Goal: Transaction & Acquisition: Purchase product/service

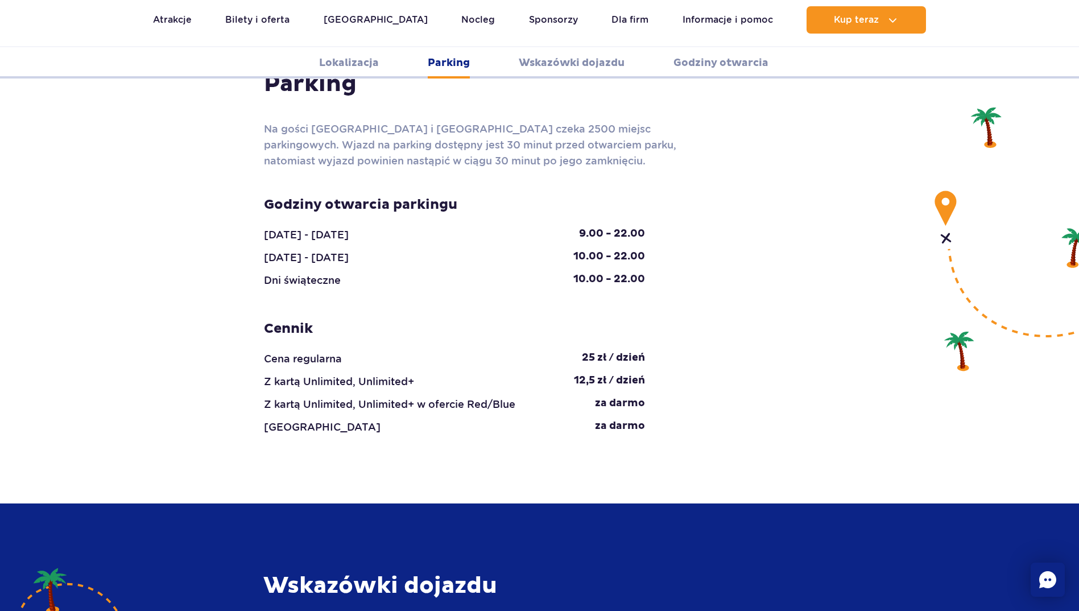
scroll to position [1059, 0]
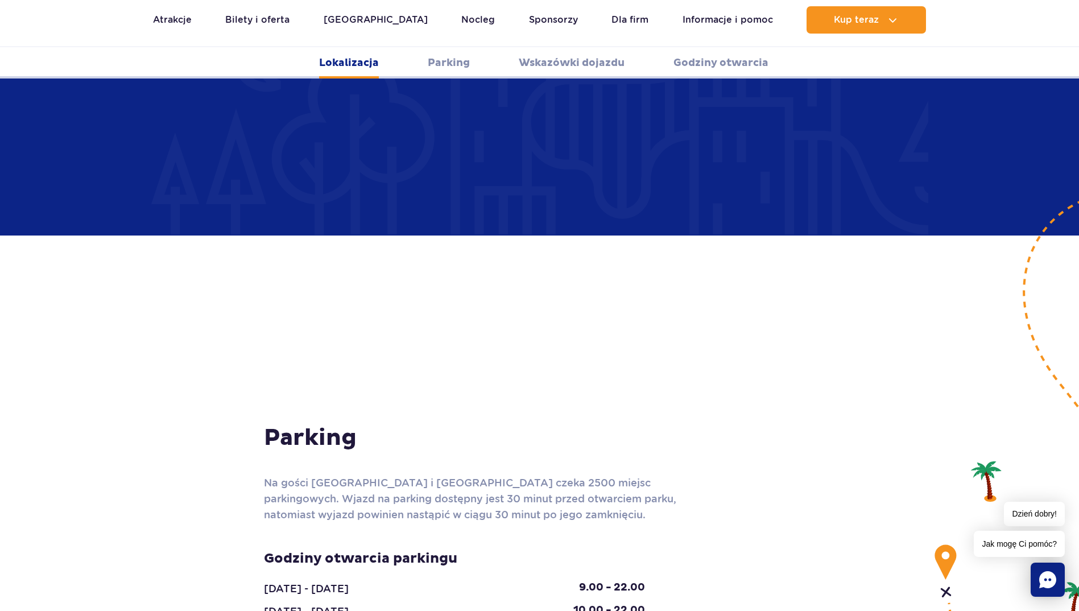
scroll to position [888, 0]
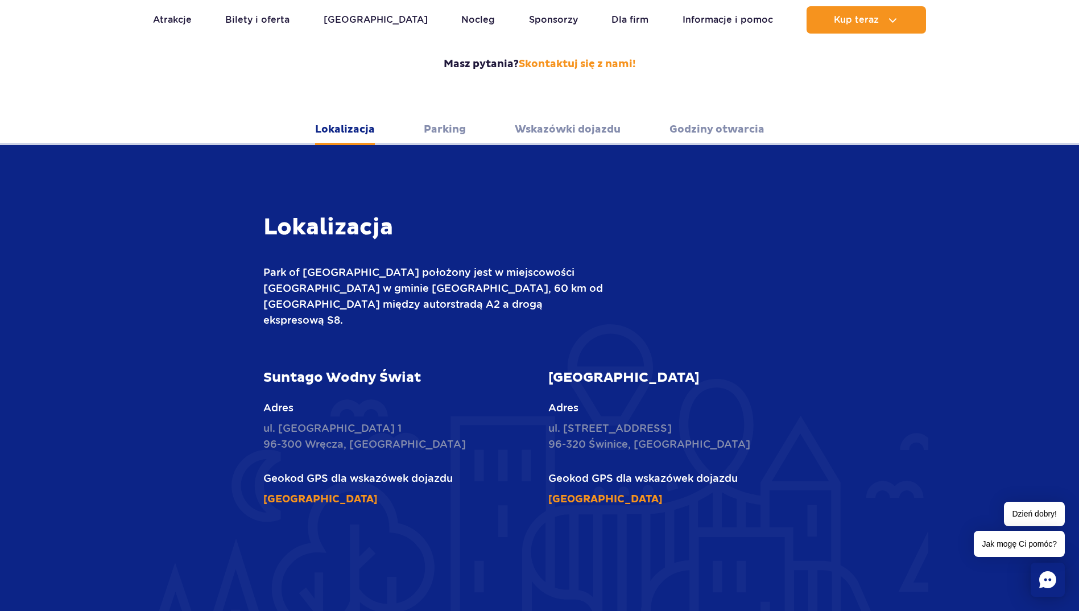
scroll to position [205, 0]
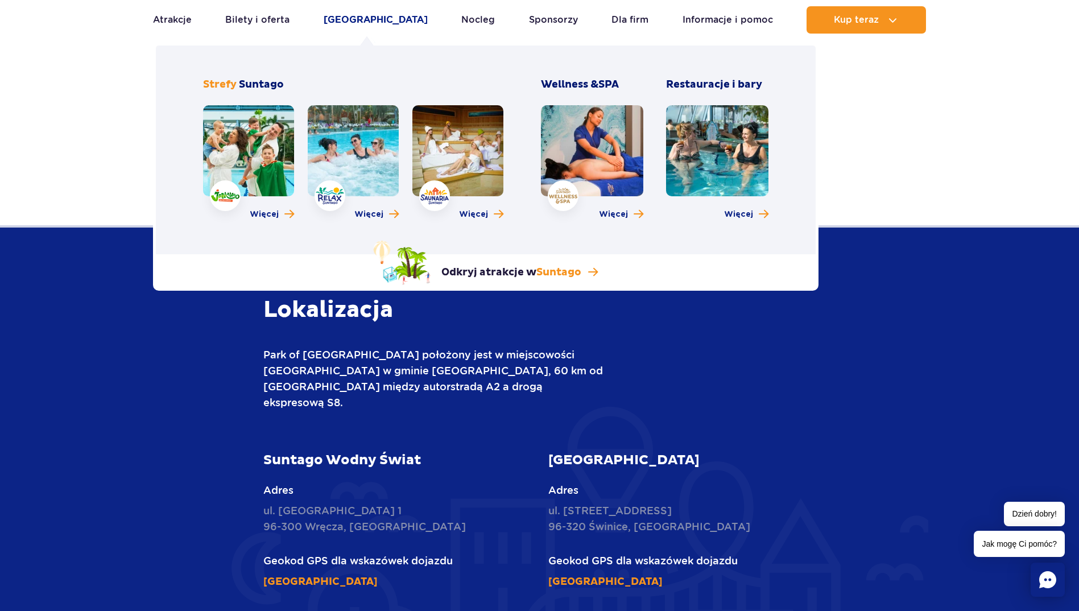
click at [352, 17] on link "[GEOGRAPHIC_DATA]" at bounding box center [376, 19] width 104 height 27
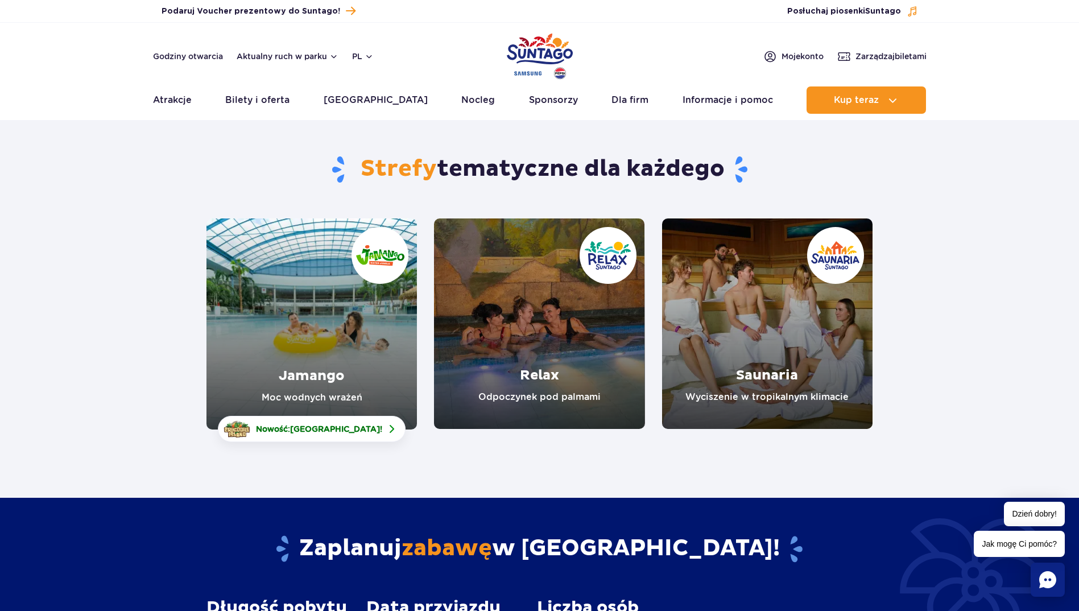
click at [284, 332] on link "Jamango" at bounding box center [312, 324] width 211 height 211
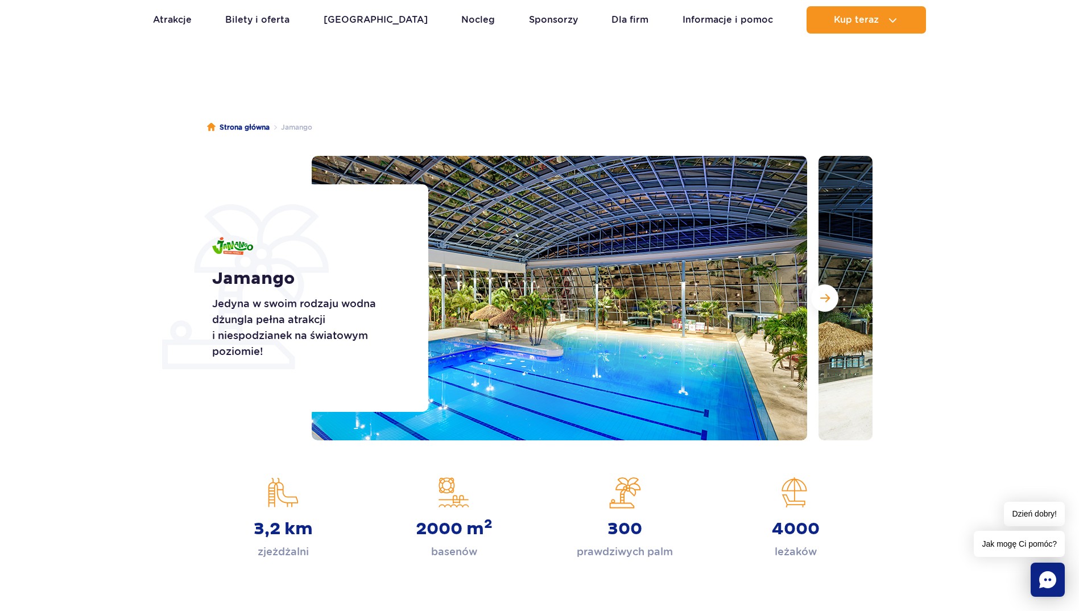
scroll to position [57, 0]
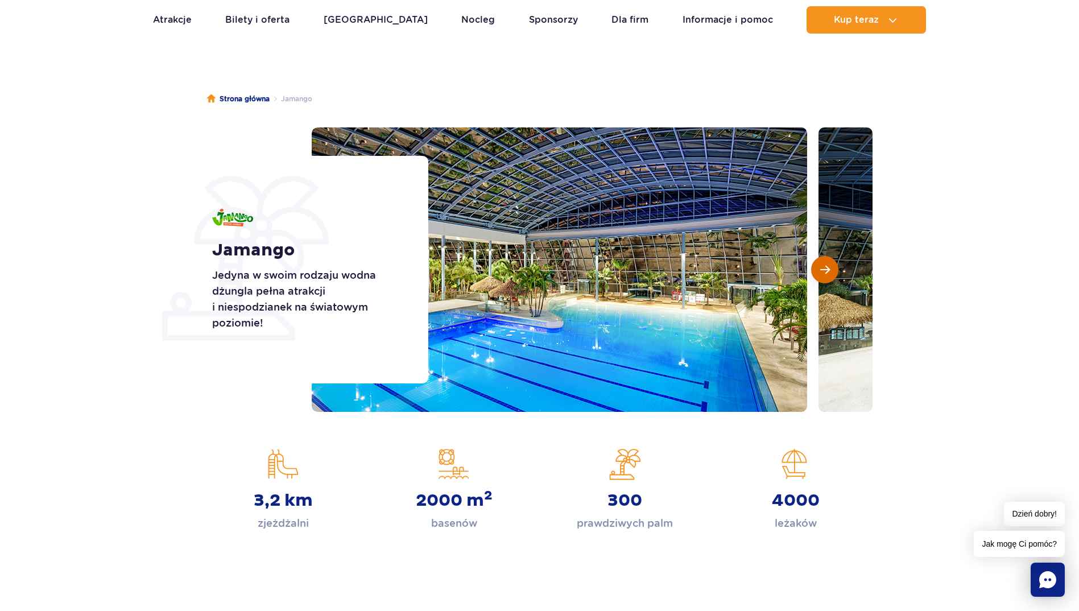
click at [826, 273] on span "Następny slajd" at bounding box center [826, 270] width 10 height 10
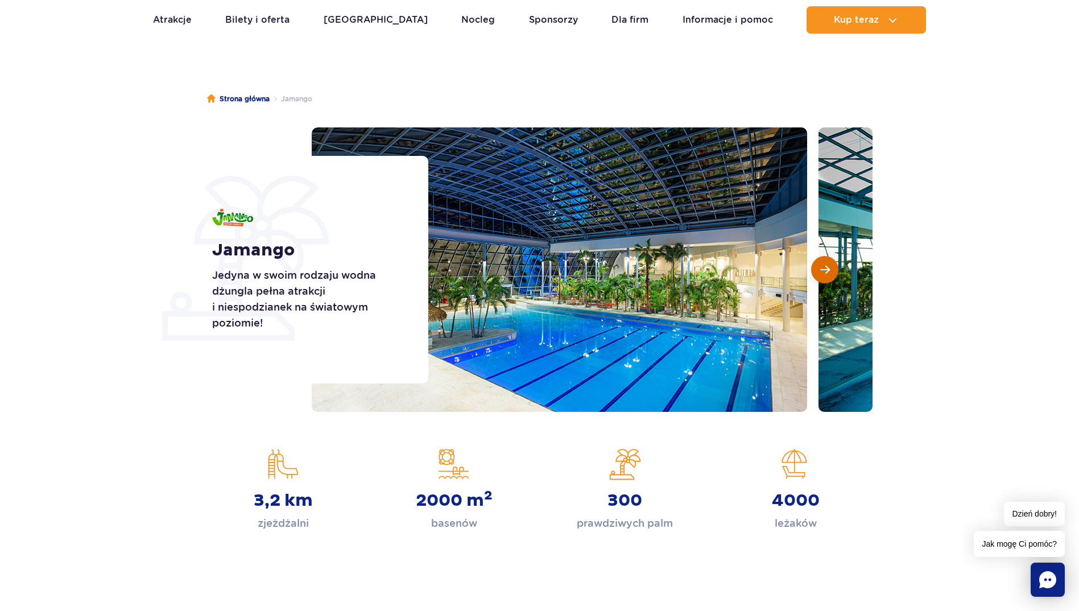
click at [825, 270] on span "Następny slajd" at bounding box center [826, 270] width 10 height 10
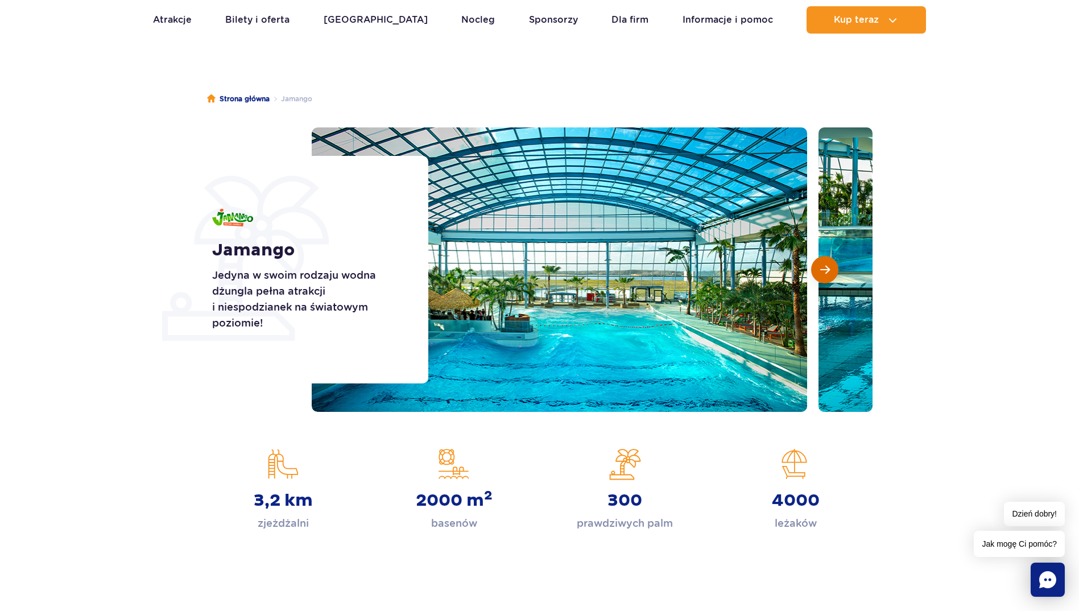
click at [826, 270] on span "Następny slajd" at bounding box center [826, 270] width 10 height 10
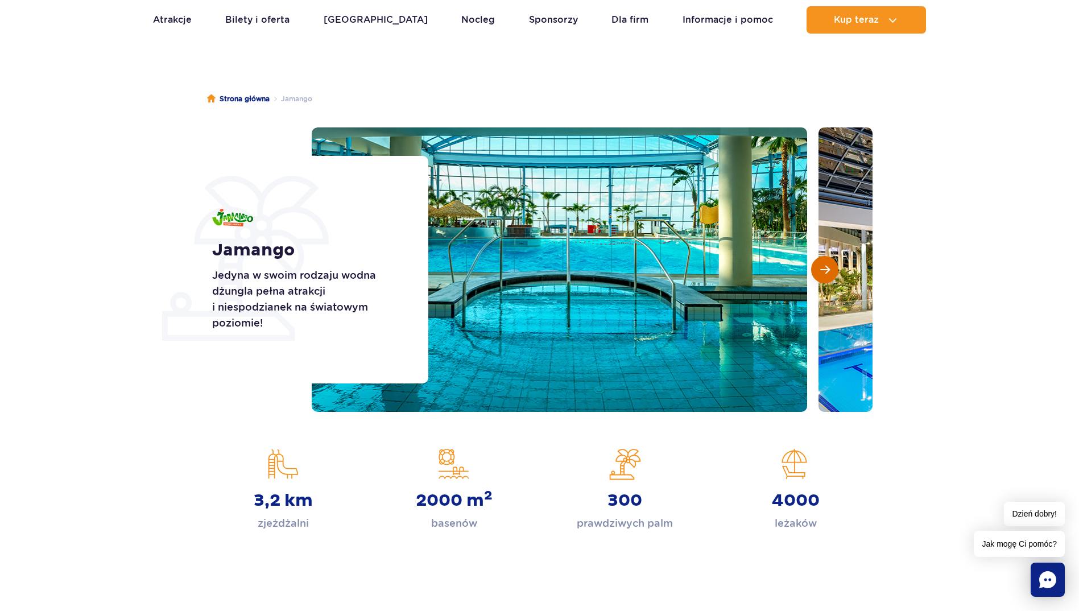
click at [826, 270] on span "Następny slajd" at bounding box center [826, 270] width 10 height 10
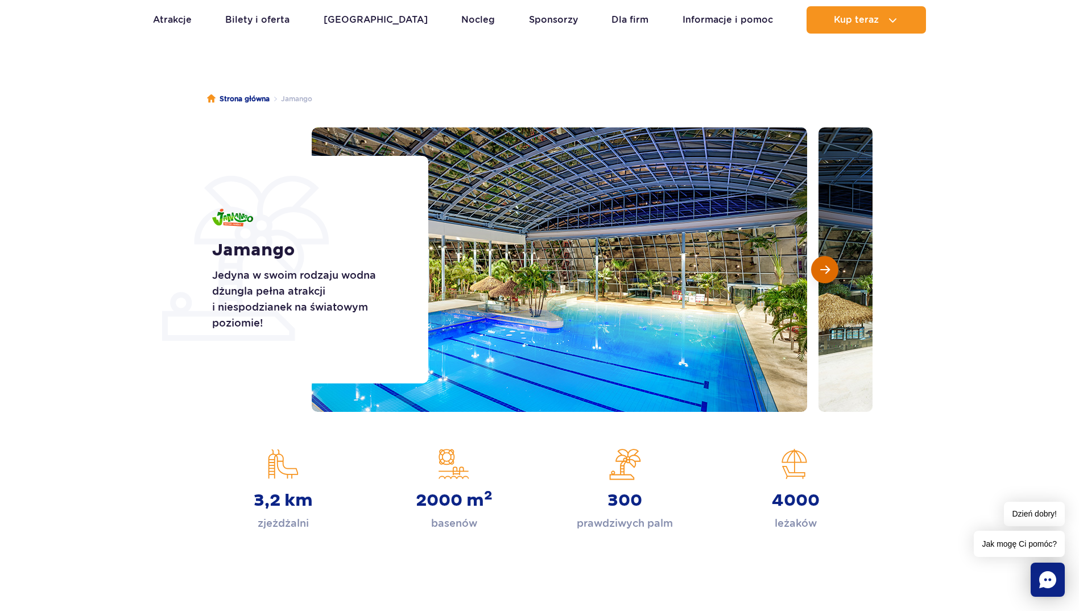
click at [826, 268] on span "Następny slajd" at bounding box center [826, 270] width 10 height 10
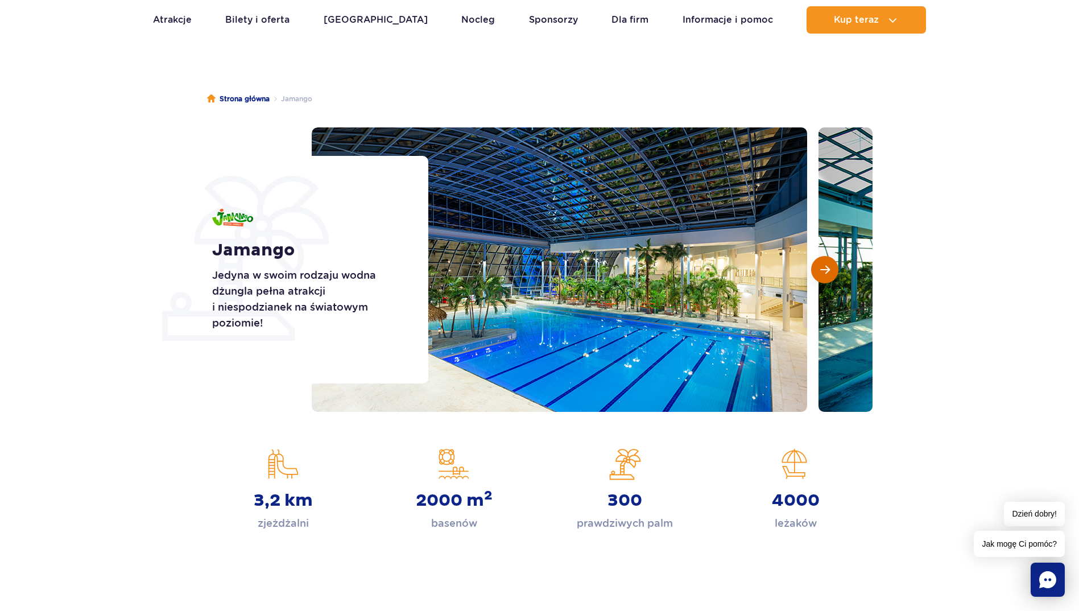
click at [826, 268] on span "Następny slajd" at bounding box center [826, 270] width 10 height 10
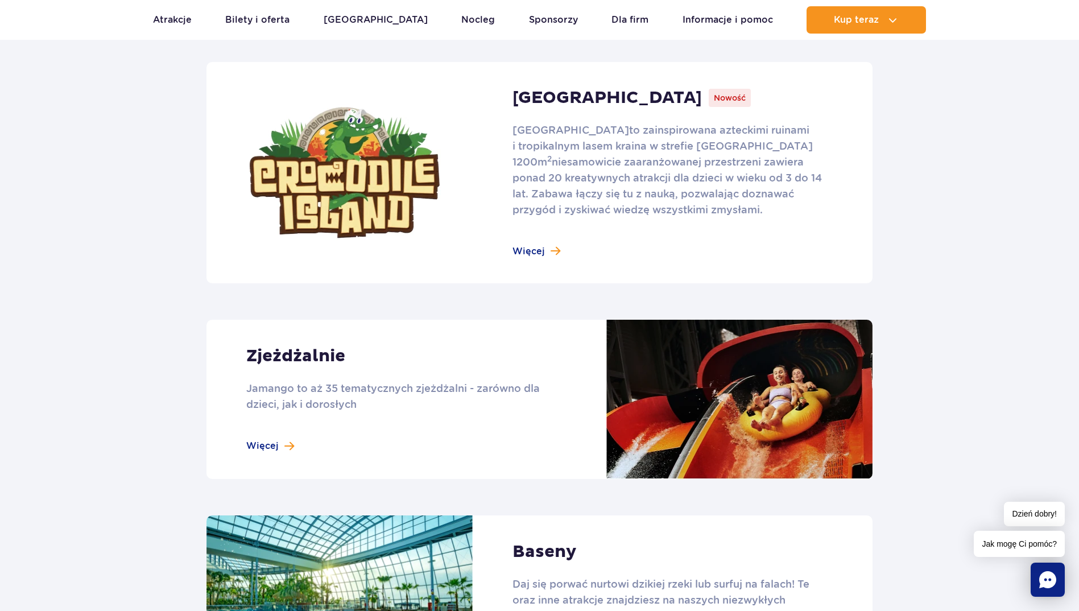
scroll to position [854, 0]
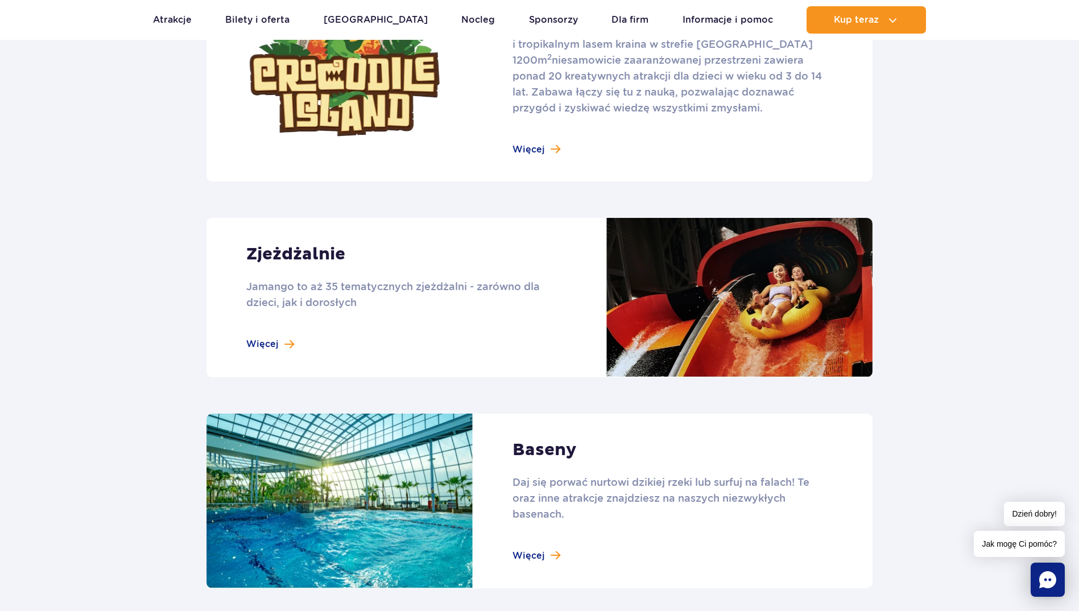
click at [328, 516] on link at bounding box center [540, 501] width 666 height 175
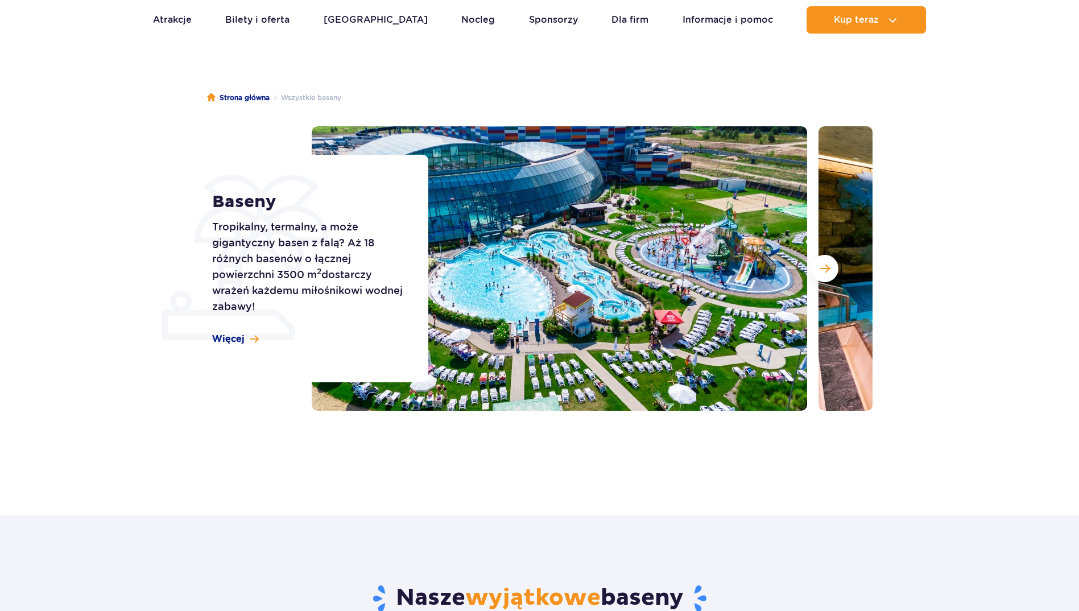
scroll to position [57, 0]
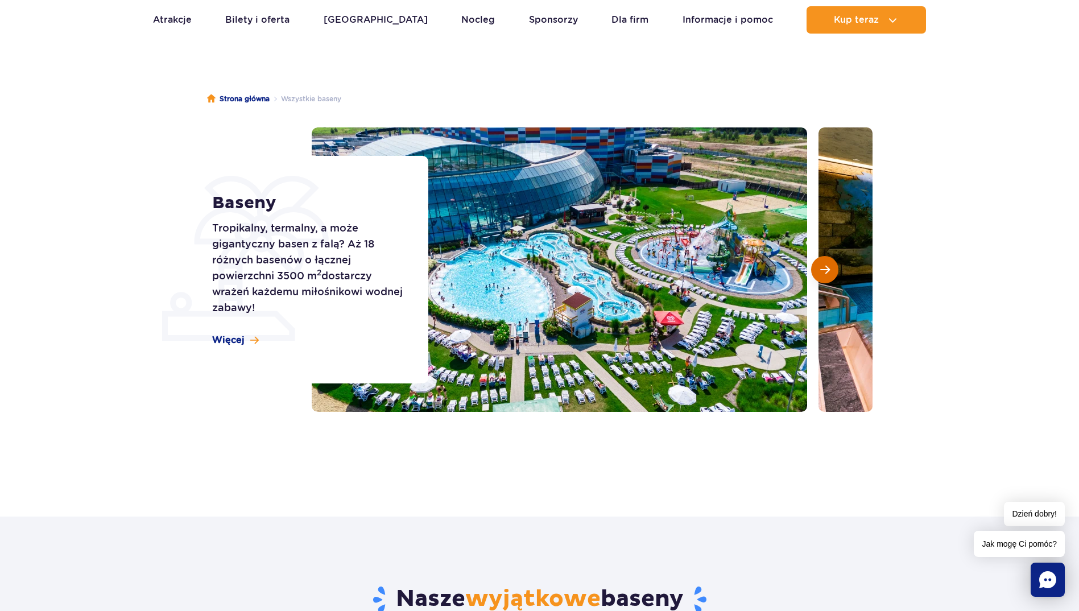
click at [827, 268] on span "Następny slajd" at bounding box center [826, 270] width 10 height 10
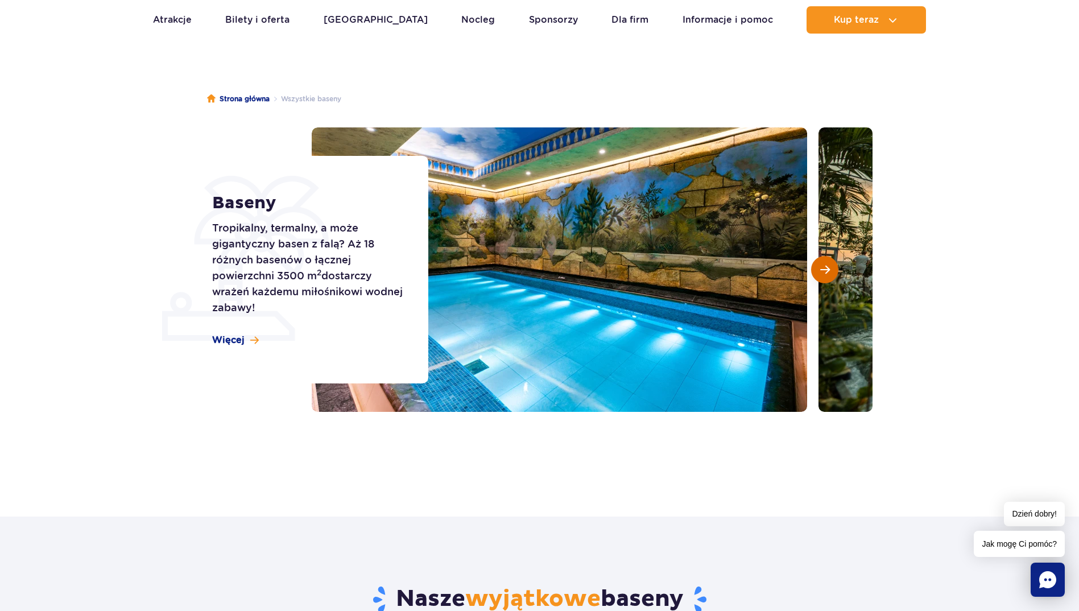
click at [826, 269] on span "Następny slajd" at bounding box center [826, 270] width 10 height 10
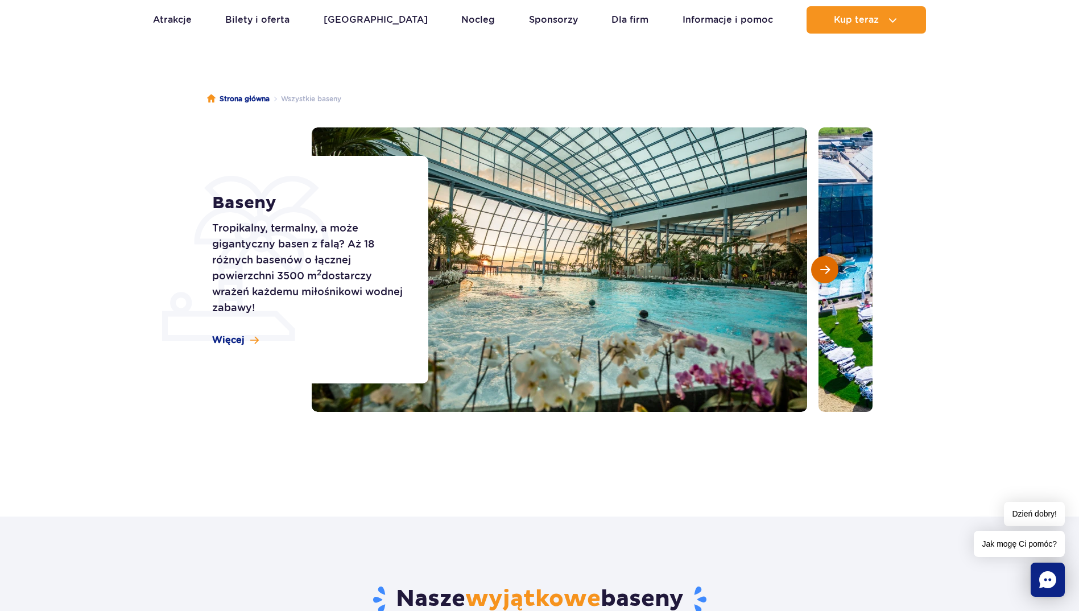
click at [826, 270] on span "Następny slajd" at bounding box center [826, 270] width 10 height 10
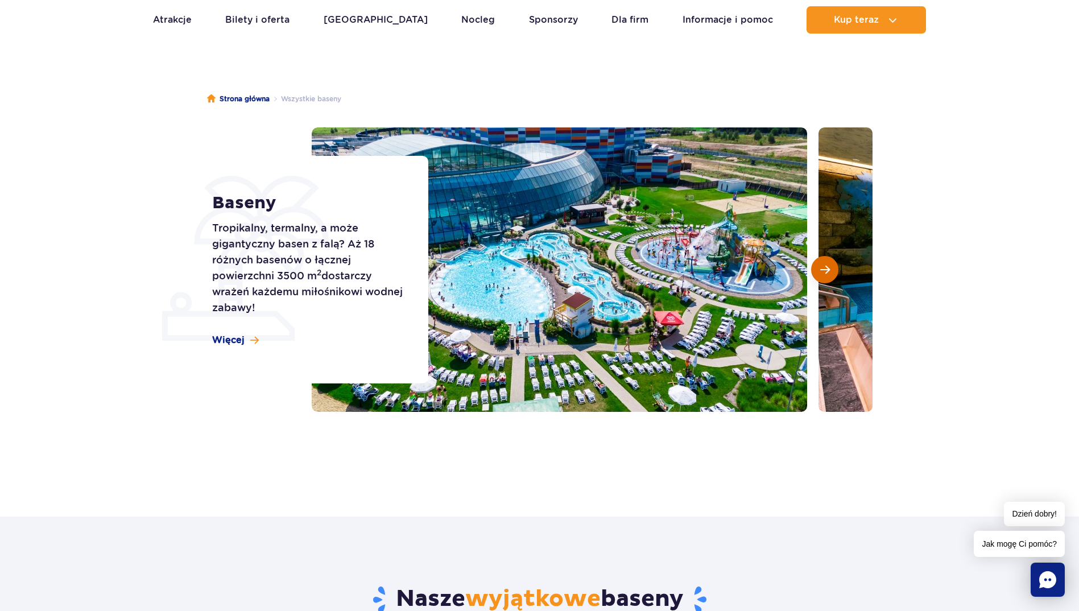
click at [826, 270] on span "Następny slajd" at bounding box center [826, 270] width 10 height 10
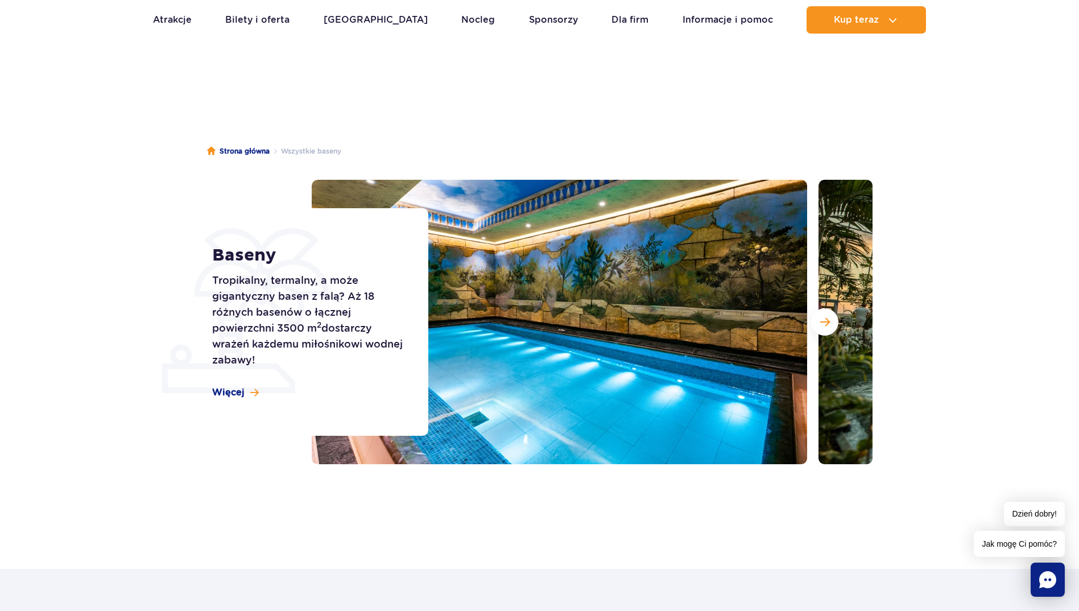
scroll to position [0, 0]
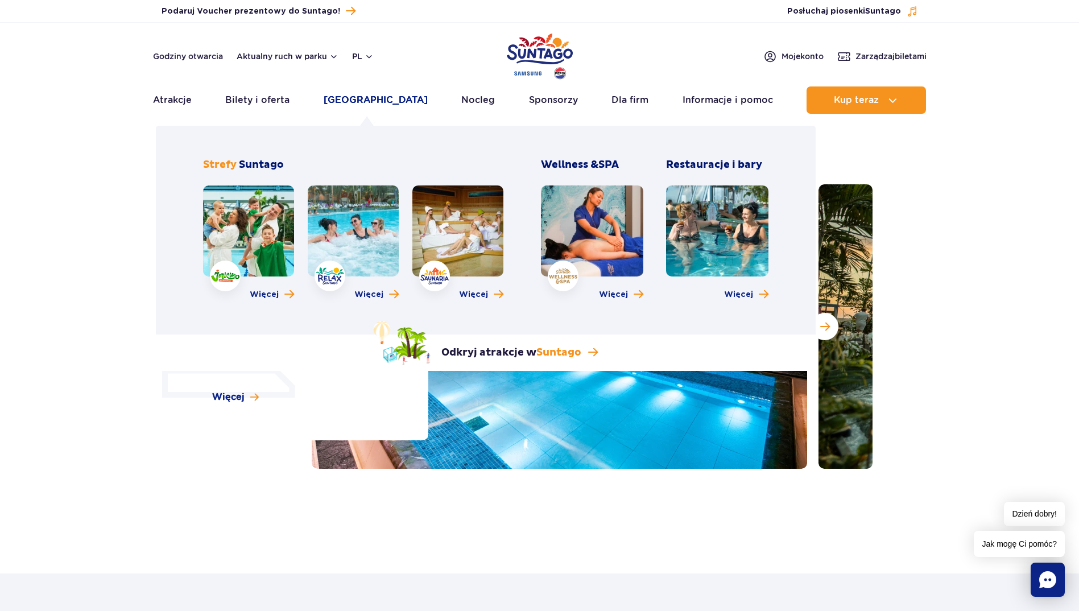
click at [361, 98] on link "Poznaj park" at bounding box center [376, 99] width 104 height 27
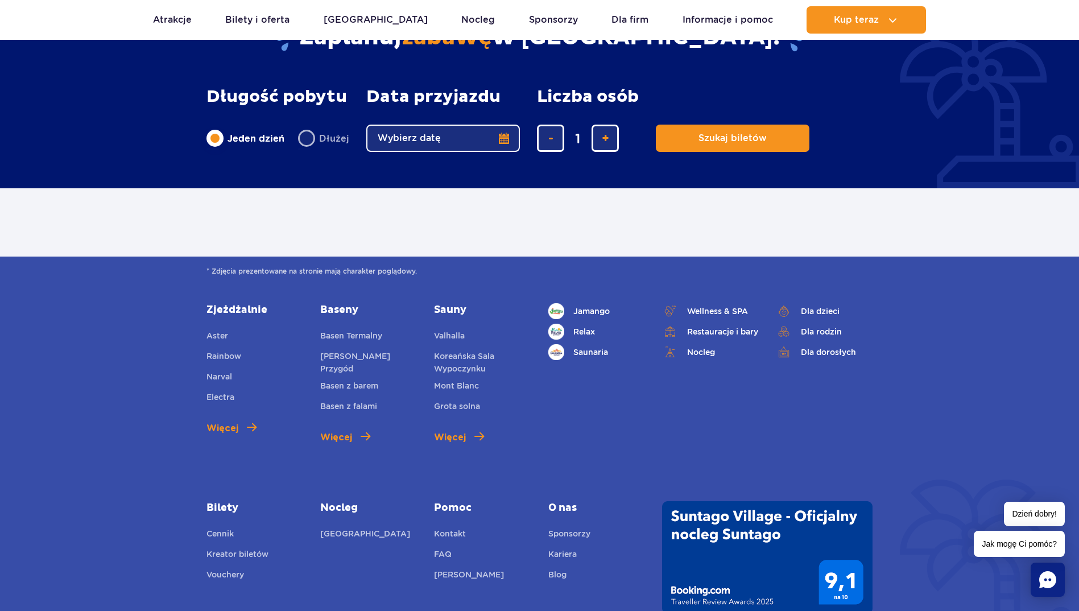
scroll to position [512, 0]
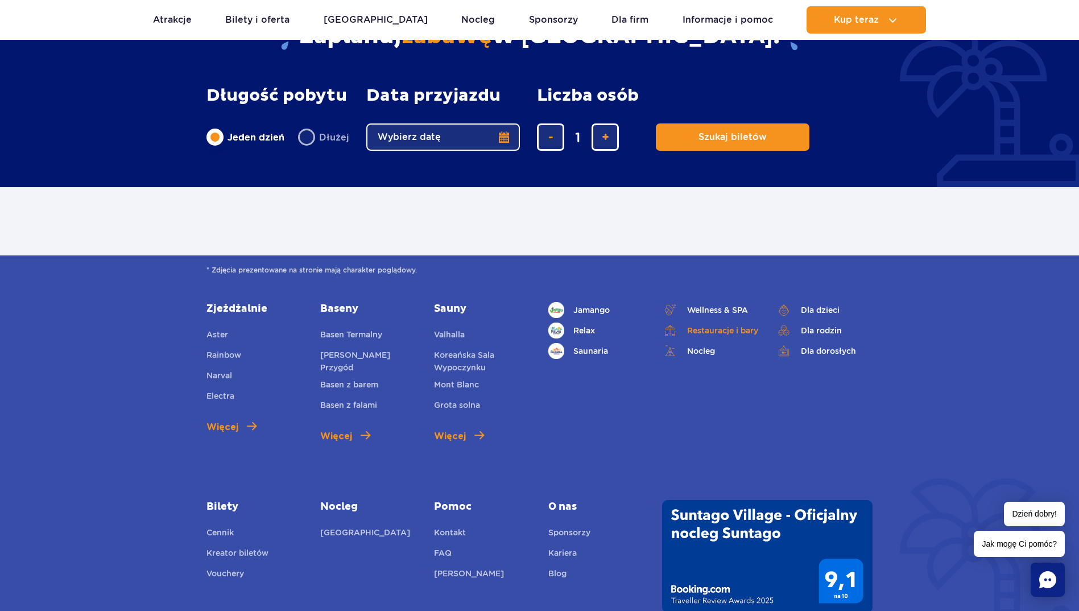
click at [711, 335] on link "Restauracje i bary" at bounding box center [710, 331] width 97 height 16
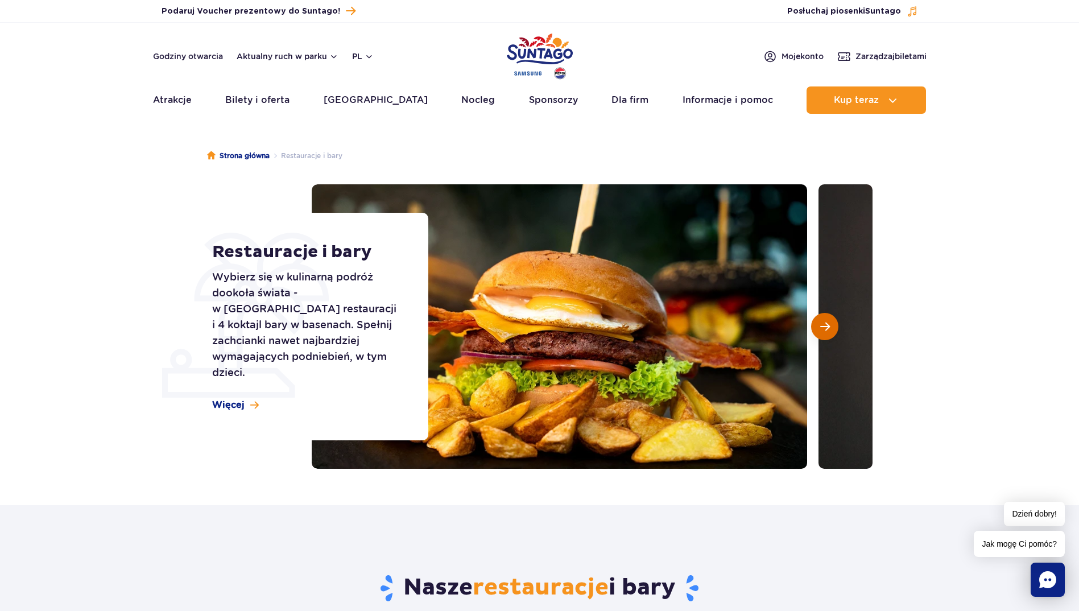
click at [826, 328] on span "Następny slajd" at bounding box center [826, 326] width 10 height 10
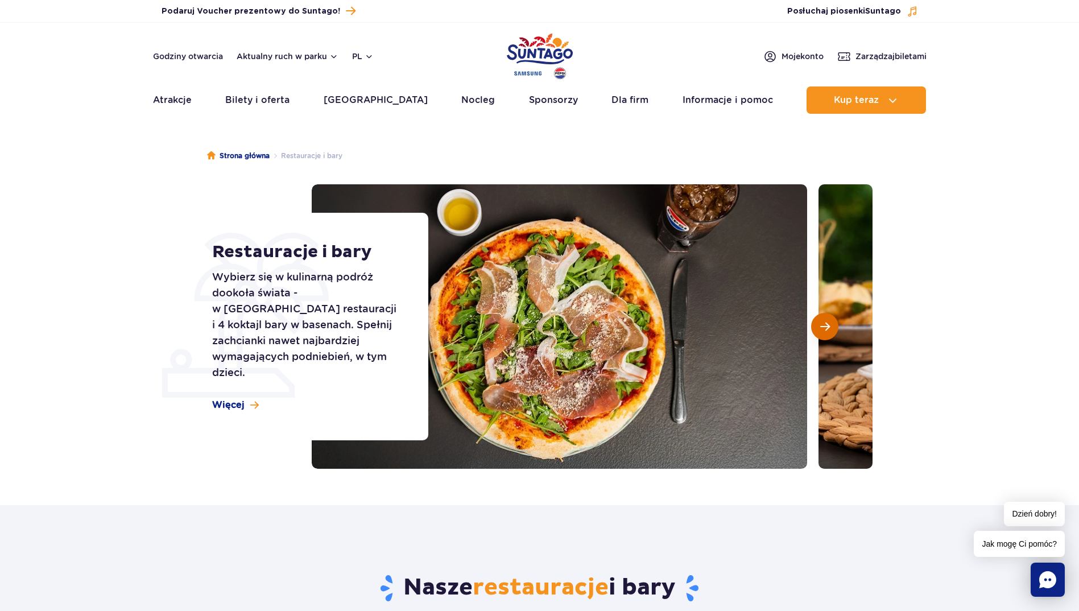
click at [823, 327] on span "Następny slajd" at bounding box center [826, 326] width 10 height 10
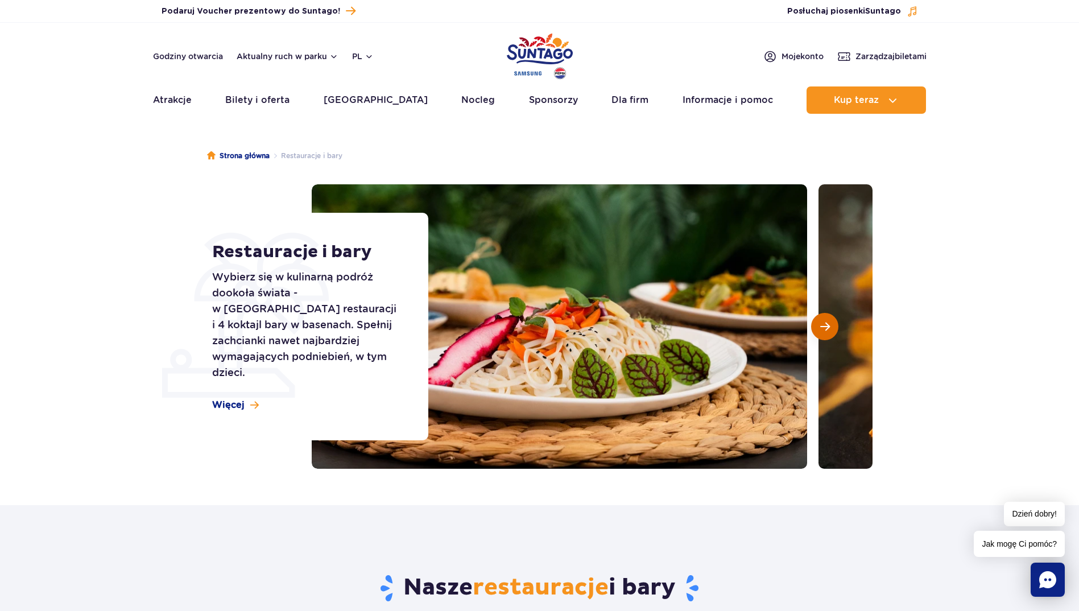
click at [823, 327] on span "Następny slajd" at bounding box center [826, 326] width 10 height 10
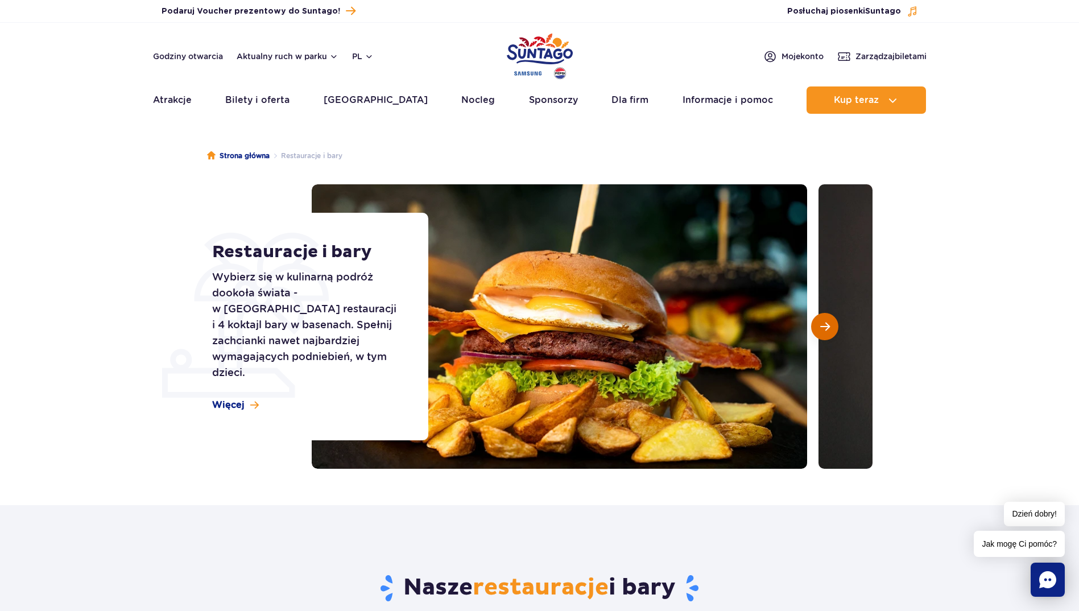
click at [823, 327] on span "Następny slajd" at bounding box center [826, 326] width 10 height 10
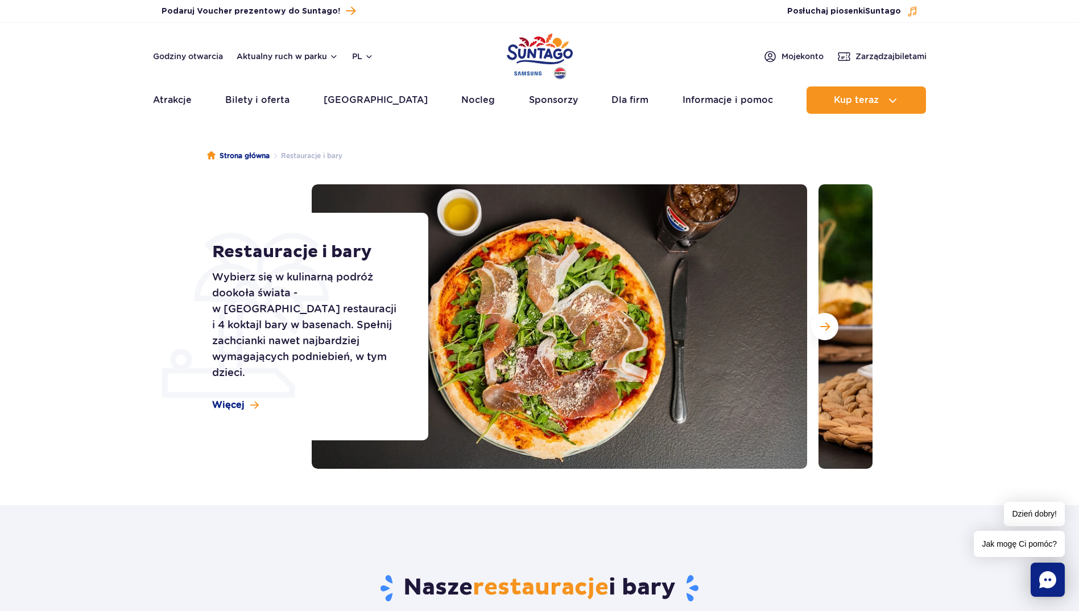
click at [978, 331] on section "Restauracje i bary Wybierz się w kulinarną podróż dookoła świata - w parku czek…" at bounding box center [539, 326] width 1079 height 285
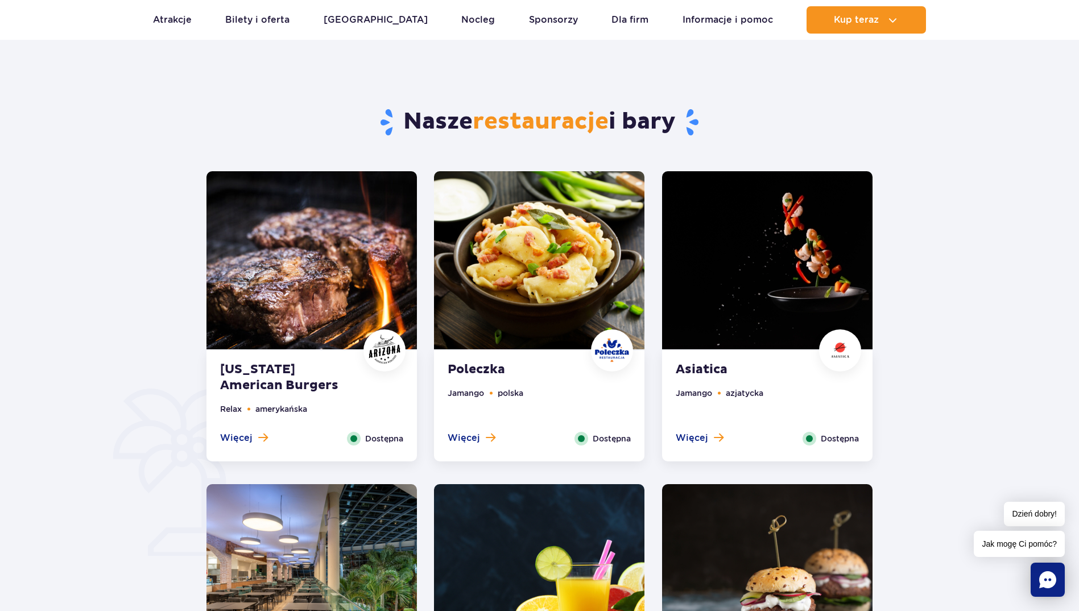
scroll to position [569, 0]
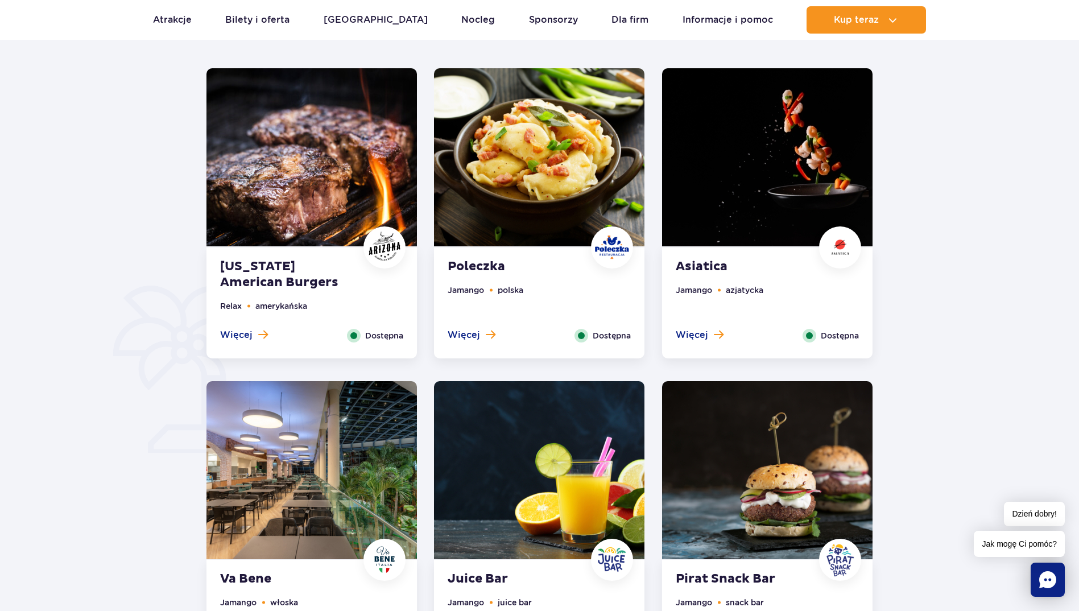
click at [328, 202] on img at bounding box center [312, 157] width 211 height 178
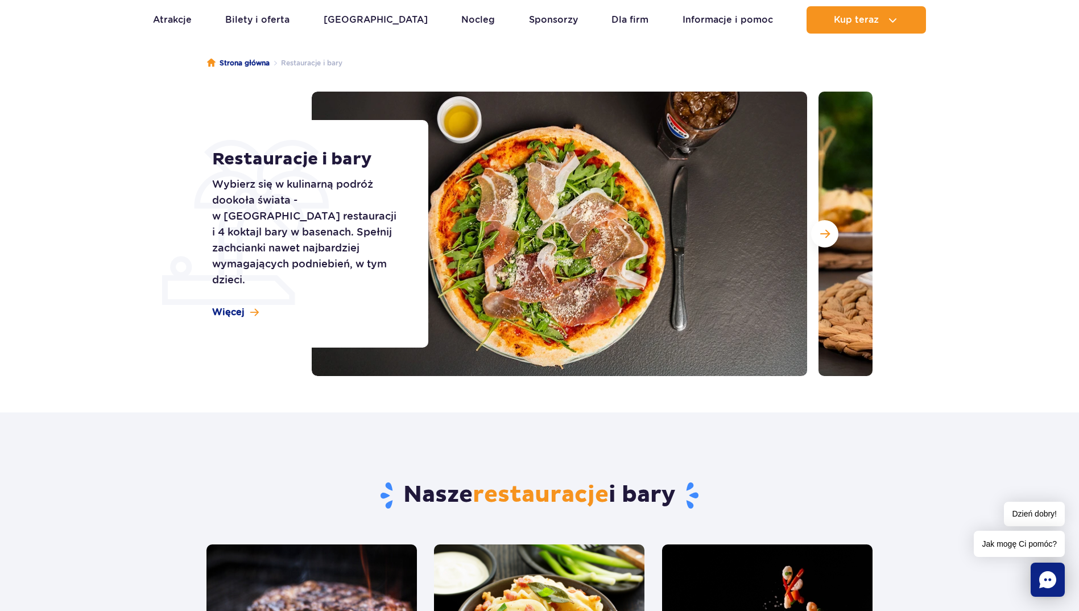
scroll to position [0, 0]
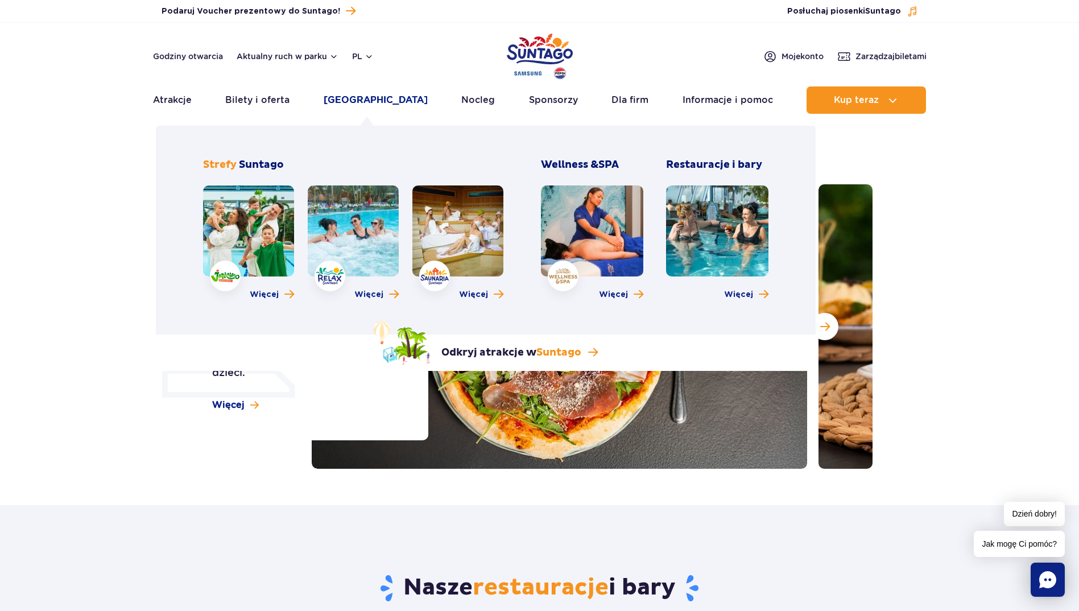
click at [349, 101] on link "[GEOGRAPHIC_DATA]" at bounding box center [376, 99] width 104 height 27
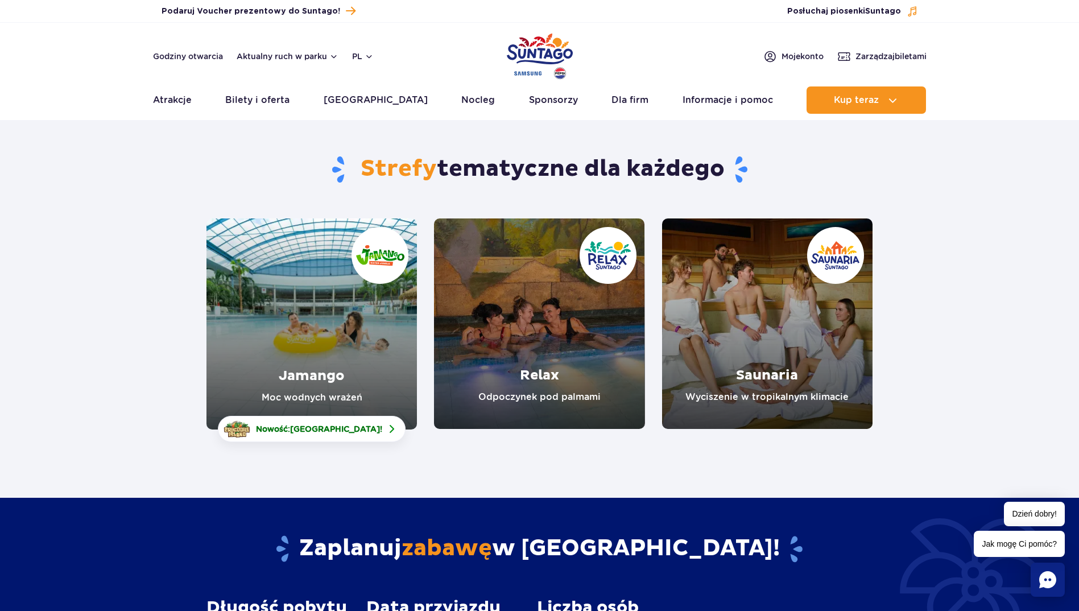
click at [548, 314] on link "Relax" at bounding box center [539, 324] width 211 height 211
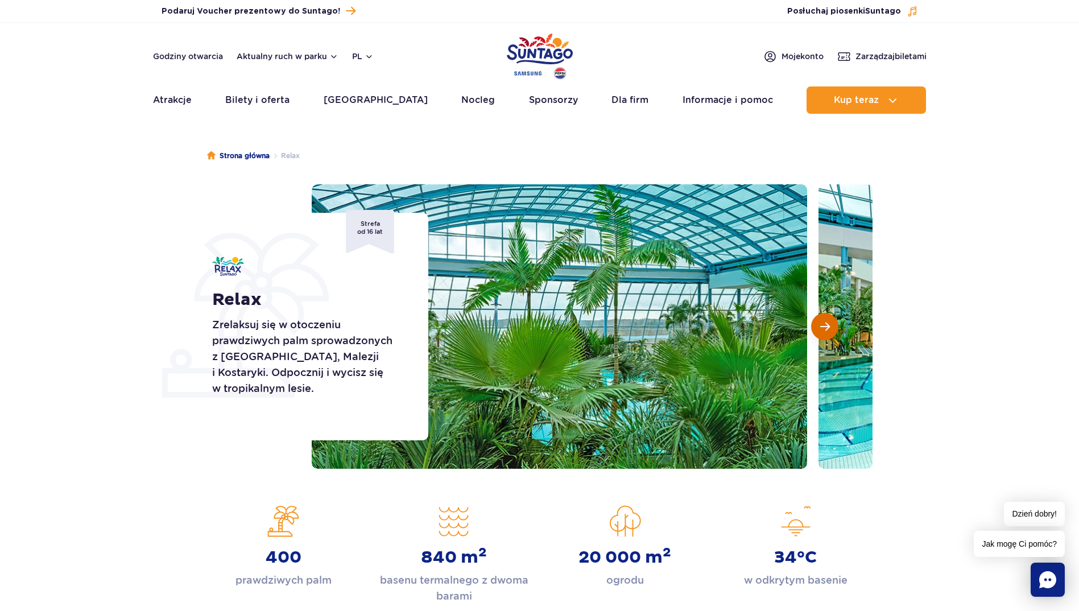
click at [834, 329] on button "Następny slajd" at bounding box center [824, 326] width 27 height 27
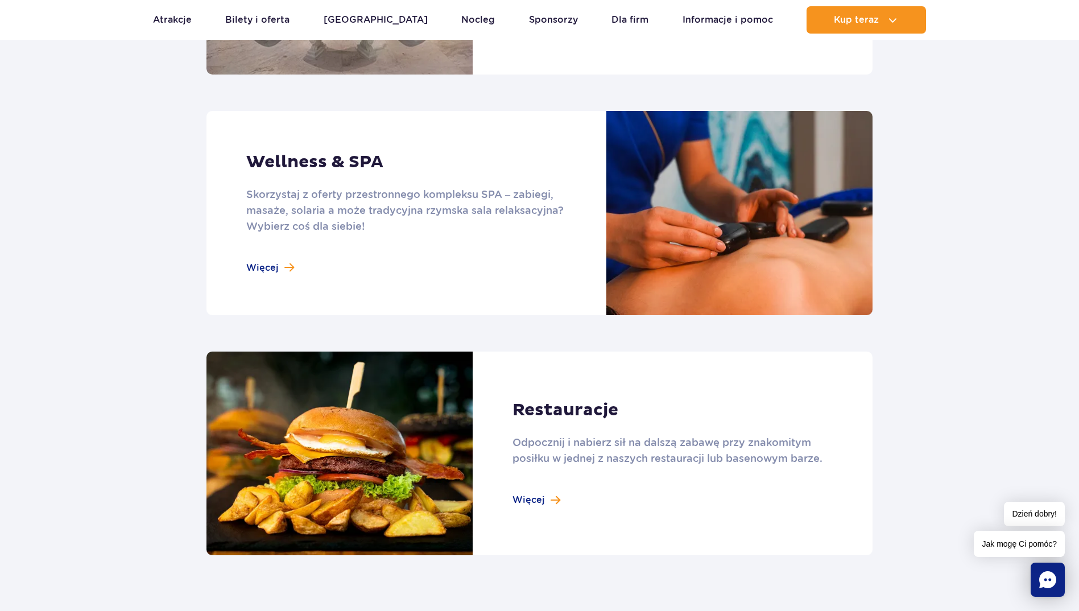
scroll to position [910, 0]
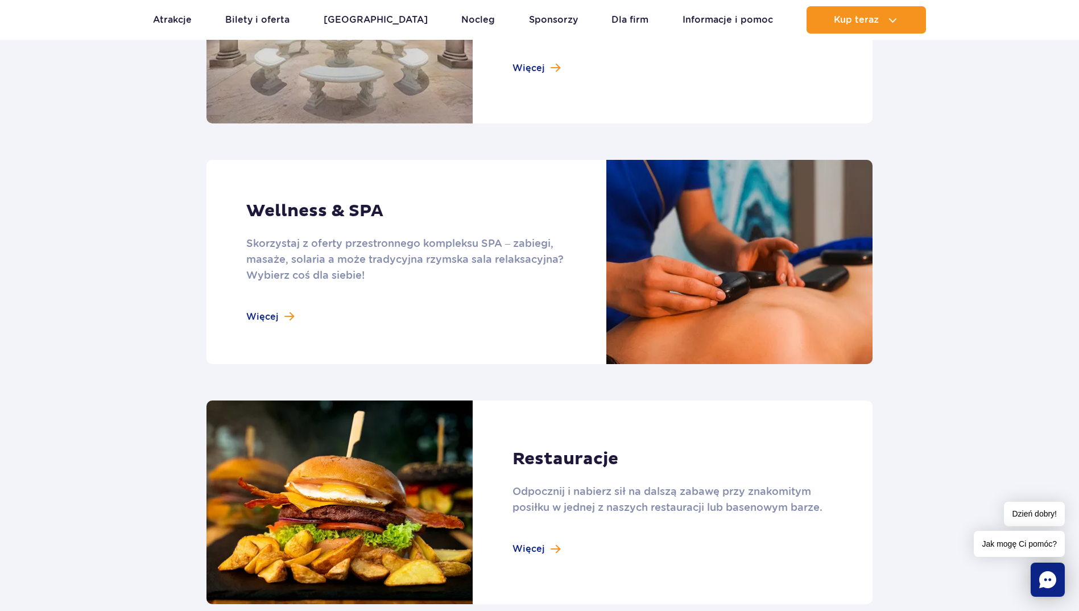
click at [283, 319] on link at bounding box center [540, 262] width 666 height 204
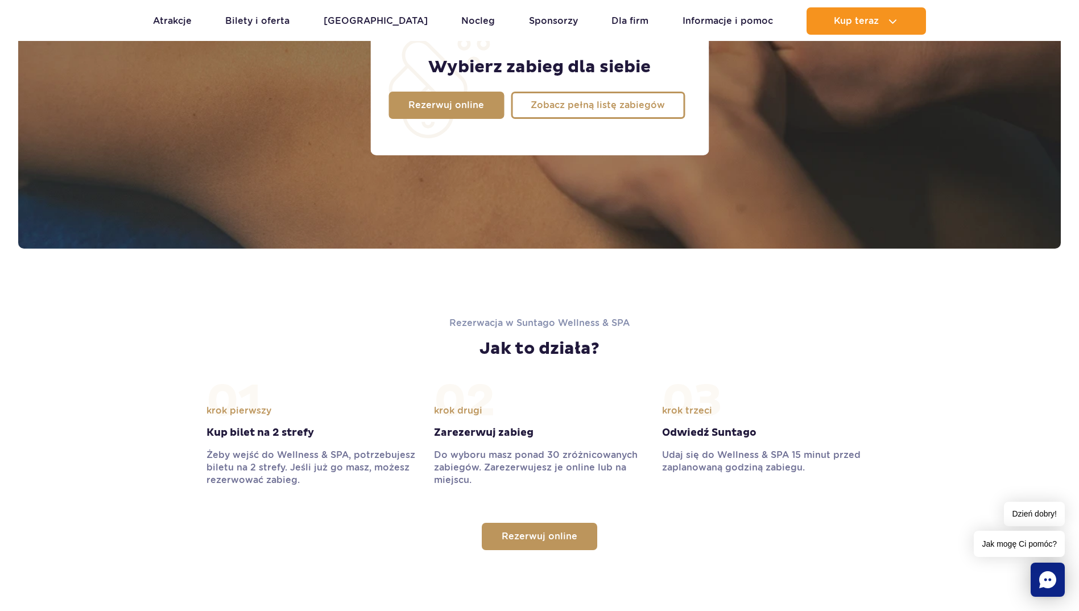
scroll to position [1024, 0]
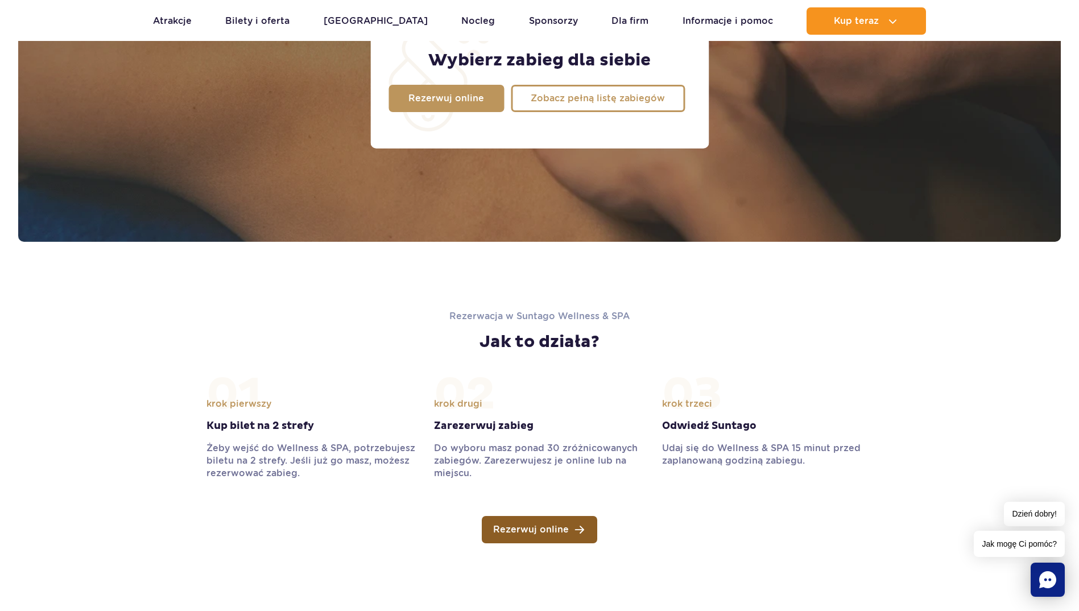
click at [524, 532] on span "Rezerwuj online" at bounding box center [531, 529] width 76 height 9
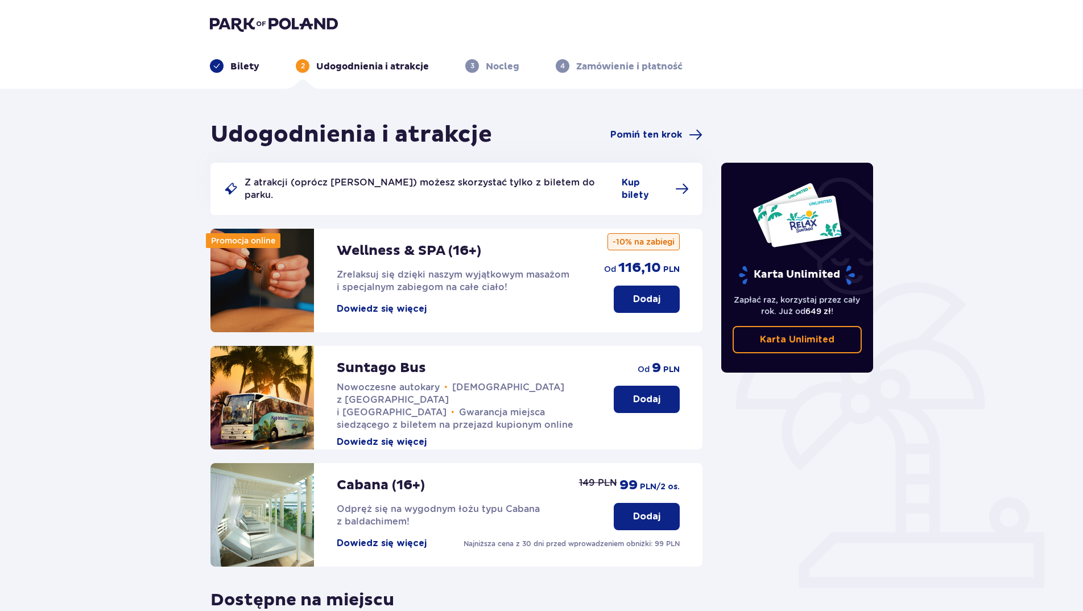
click at [400, 303] on button "Dowiedz się więcej" at bounding box center [382, 309] width 90 height 13
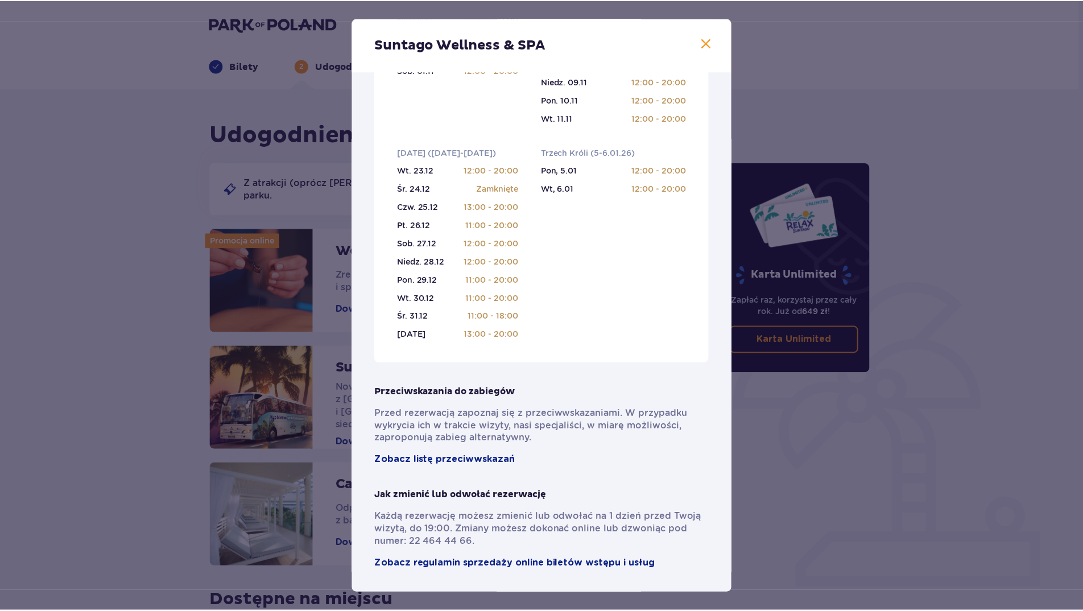
scroll to position [619, 0]
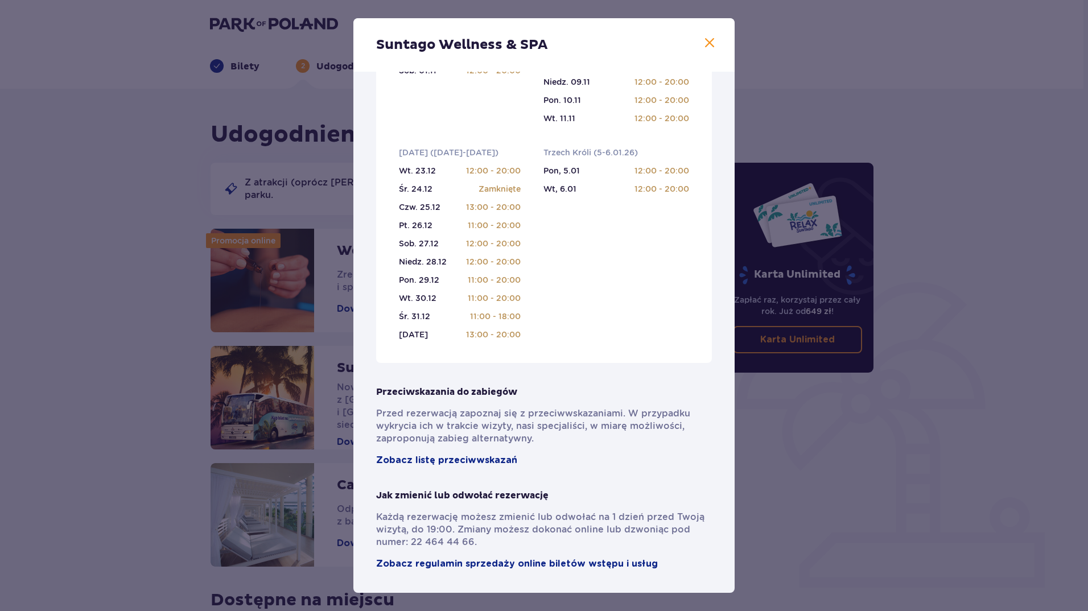
click at [703, 46] on span at bounding box center [710, 43] width 14 height 14
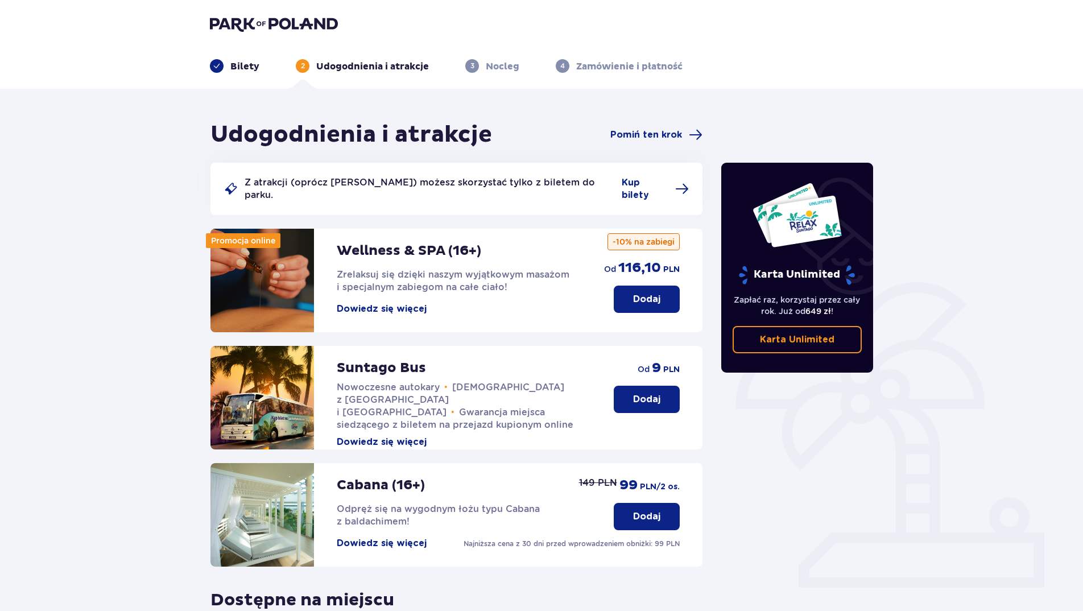
click at [363, 303] on button "Dowiedz się więcej" at bounding box center [382, 309] width 90 height 13
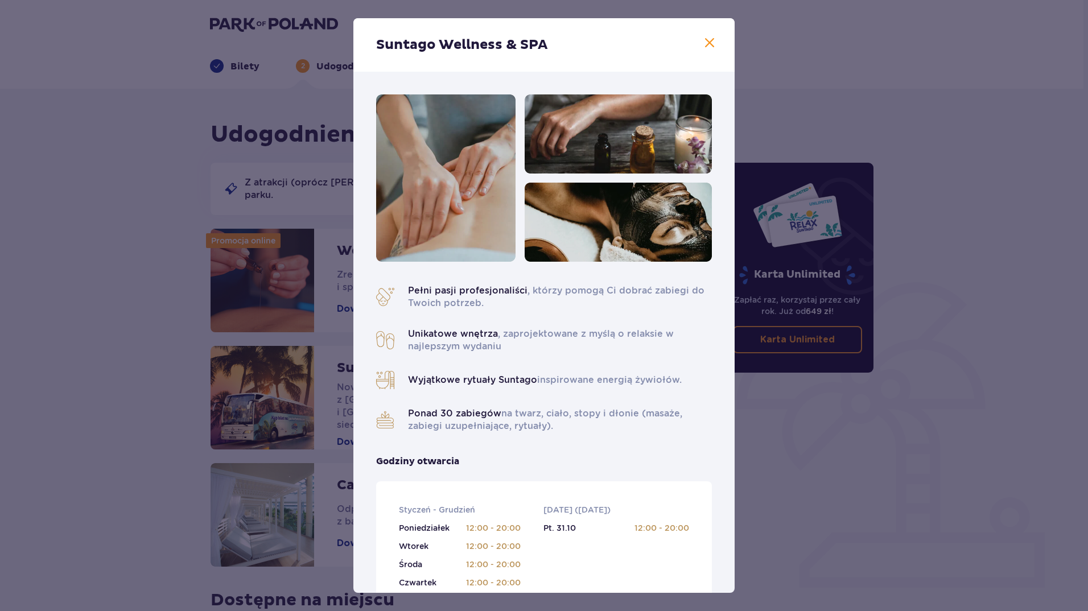
click at [980, 338] on div "Suntago Wellness & SPA Pełni pasji profesjonaliści , którzy pomogą Ci dobrać za…" at bounding box center [544, 305] width 1088 height 611
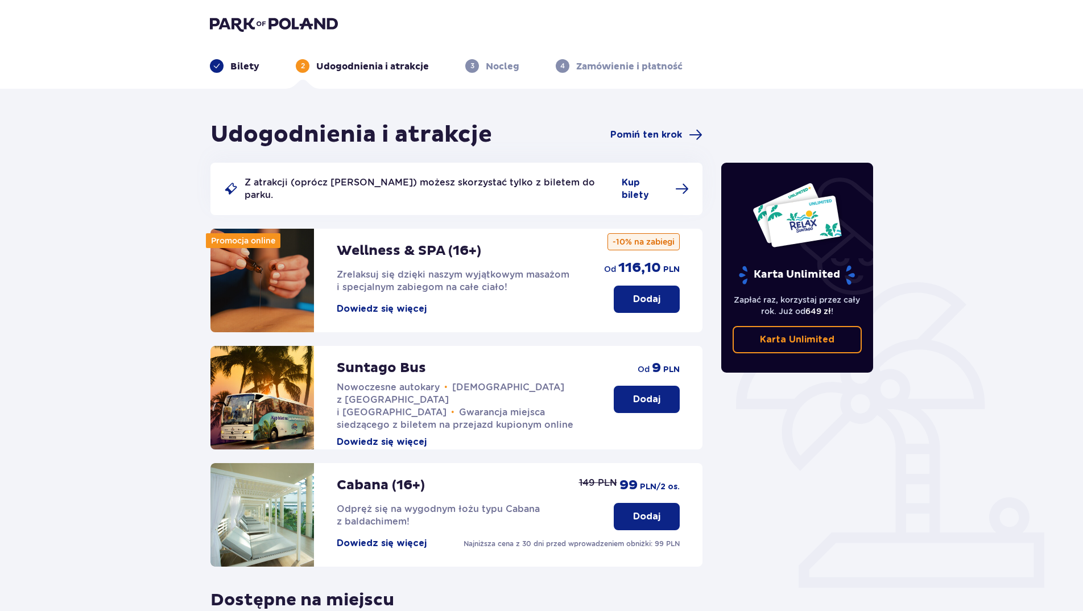
click at [641, 294] on p "Dodaj" at bounding box center [646, 299] width 27 height 13
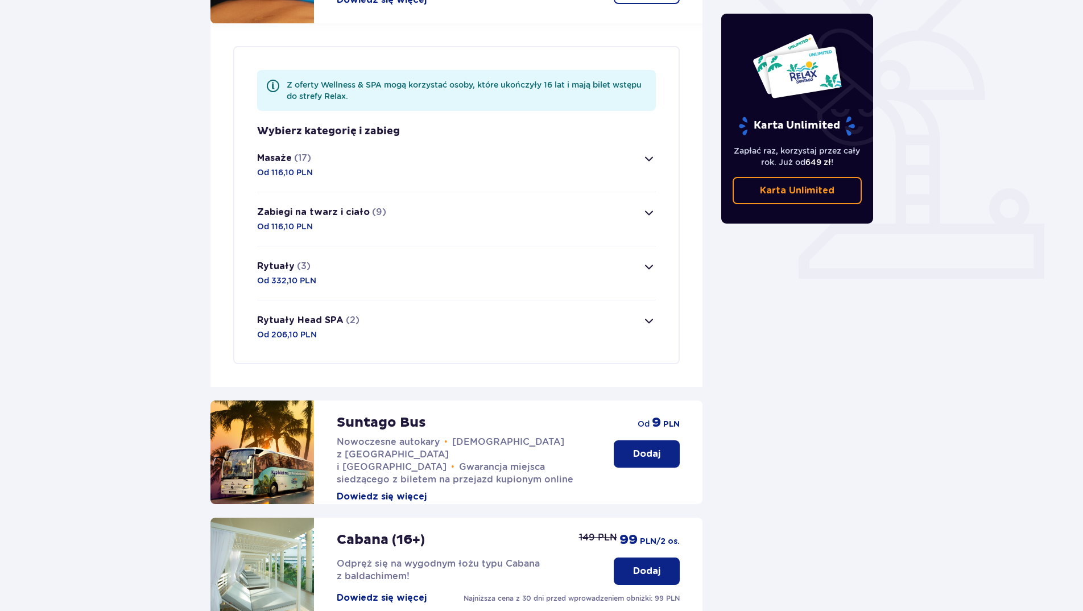
scroll to position [330, 0]
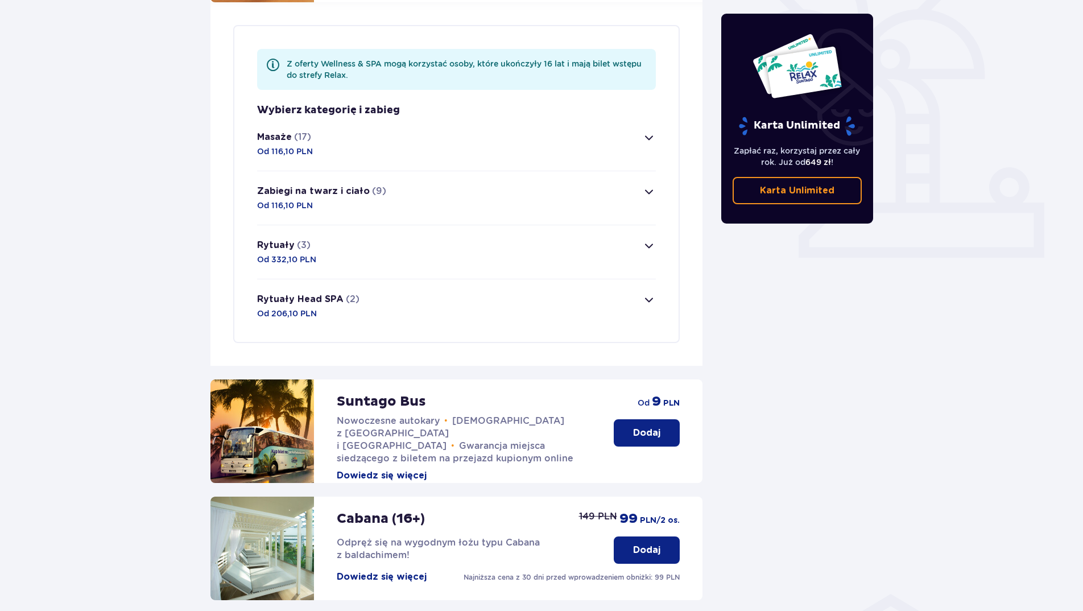
click at [648, 131] on span "button" at bounding box center [649, 138] width 14 height 14
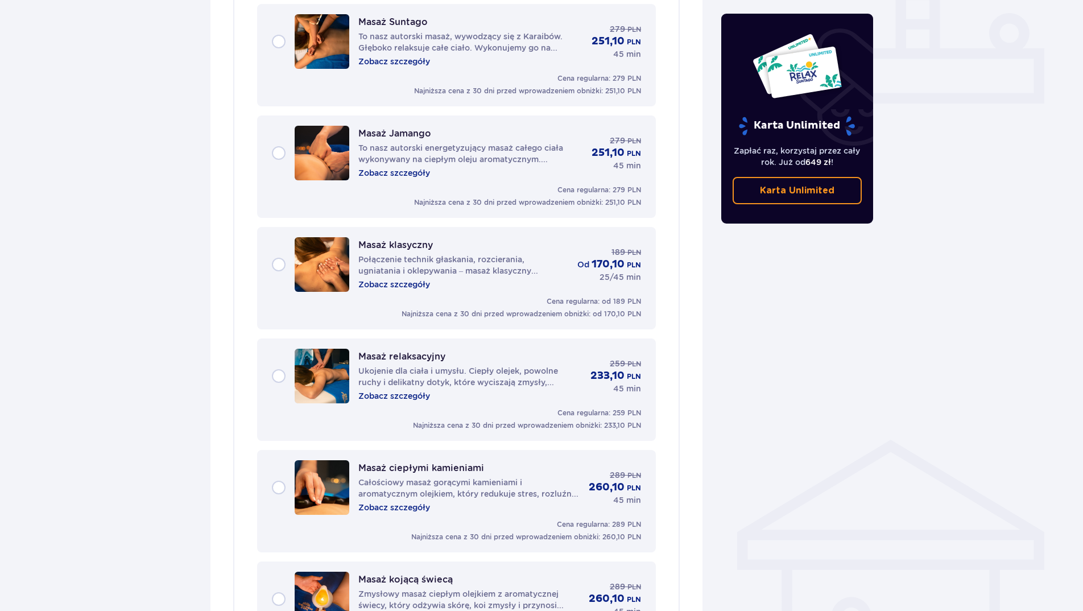
scroll to position [550, 0]
